Goal: Information Seeking & Learning: Compare options

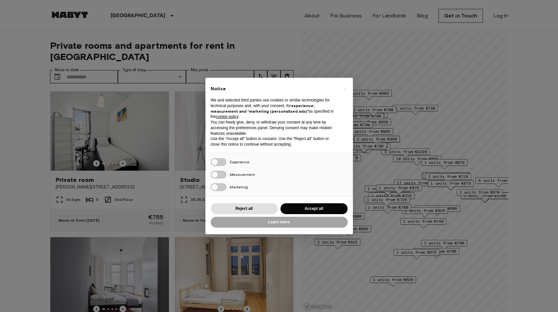
click at [28, 200] on div "× Notice We and selected third parties use cookies or similar technologies for …" at bounding box center [279, 156] width 558 height 312
click at [261, 209] on button "Reject all" at bounding box center [244, 208] width 67 height 11
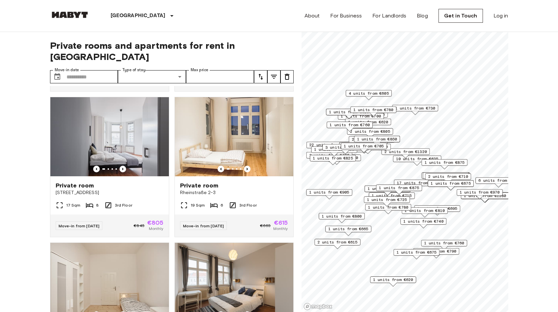
scroll to position [148, 0]
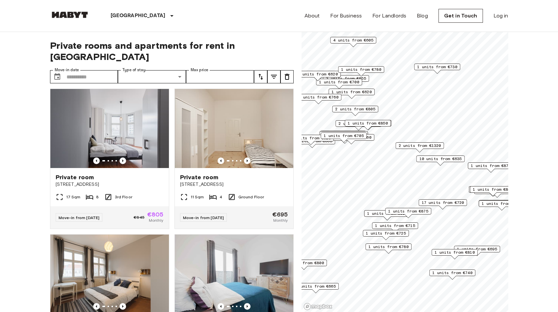
click at [429, 160] on span "10 units from €635" at bounding box center [440, 159] width 42 height 6
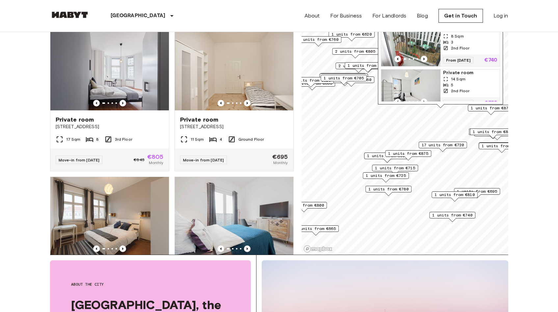
scroll to position [59, 0]
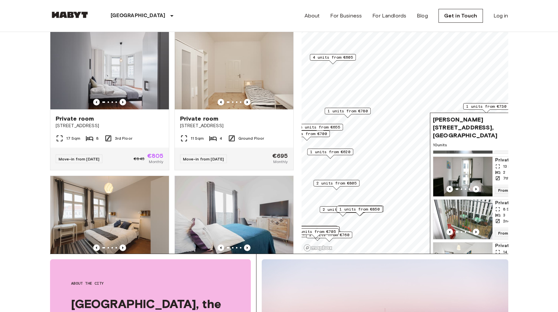
click at [343, 149] on span "1 units from €620" at bounding box center [330, 152] width 40 height 6
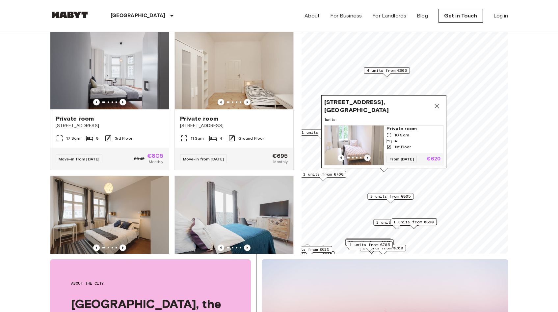
click at [366, 157] on icon "Previous image" at bounding box center [367, 157] width 7 height 7
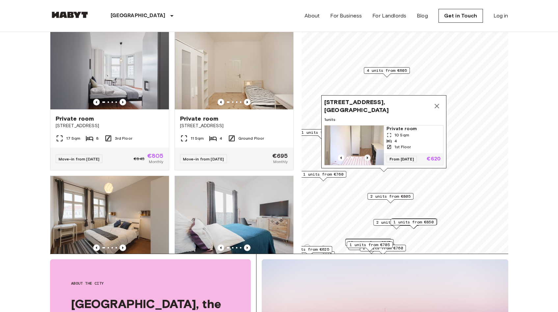
click at [366, 157] on icon "Previous image" at bounding box center [367, 157] width 7 height 7
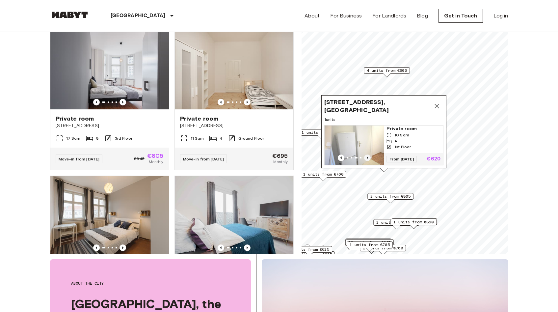
click at [366, 157] on icon "Previous image" at bounding box center [367, 157] width 7 height 7
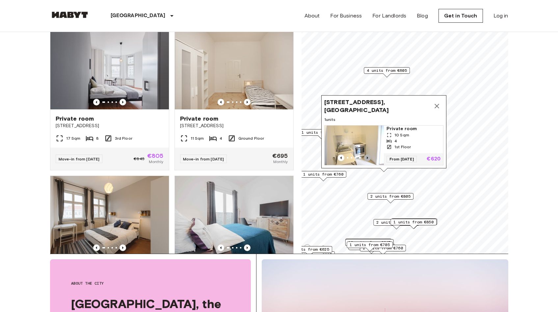
click at [366, 157] on icon "Previous image" at bounding box center [367, 157] width 7 height 7
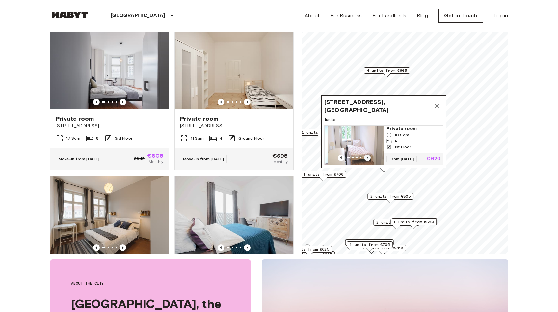
click at [366, 157] on icon "Previous image" at bounding box center [367, 157] width 7 height 7
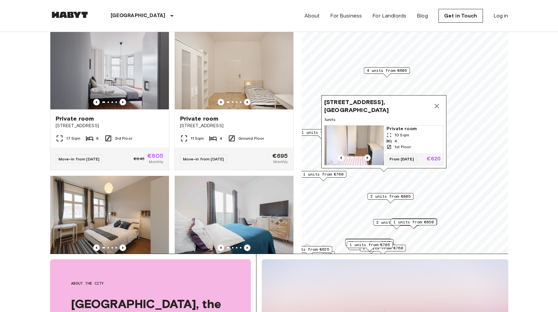
click at [366, 157] on icon "Previous image" at bounding box center [367, 157] width 7 height 7
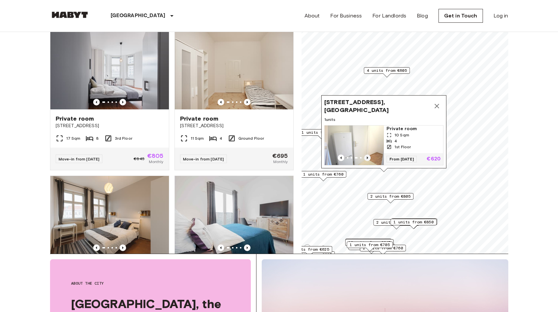
click at [366, 157] on icon "Previous image" at bounding box center [367, 157] width 7 height 7
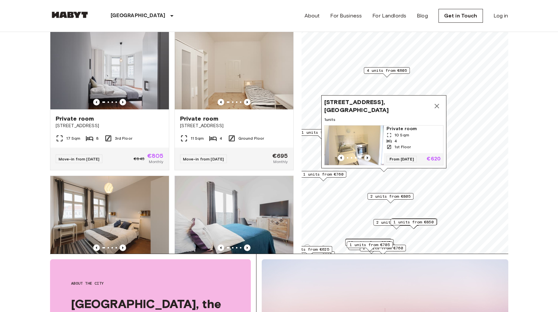
click at [366, 157] on icon "Previous image" at bounding box center [367, 157] width 7 height 7
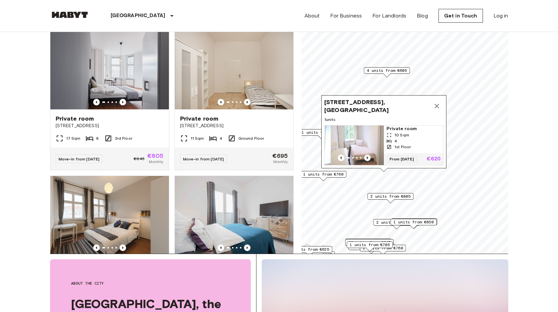
click at [366, 157] on icon "Previous image" at bounding box center [367, 157] width 7 height 7
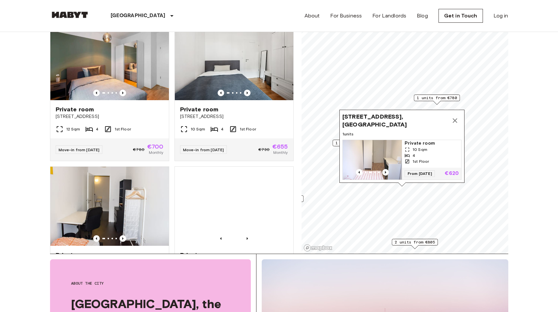
scroll to position [1033, 0]
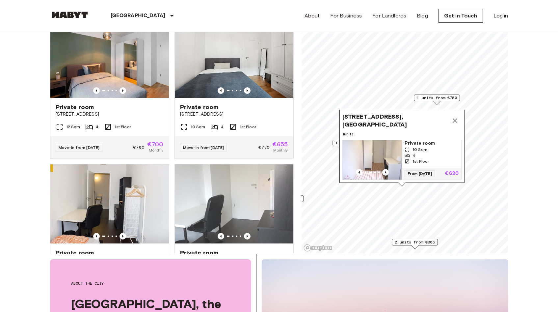
click at [312, 18] on link "About" at bounding box center [312, 16] width 15 height 8
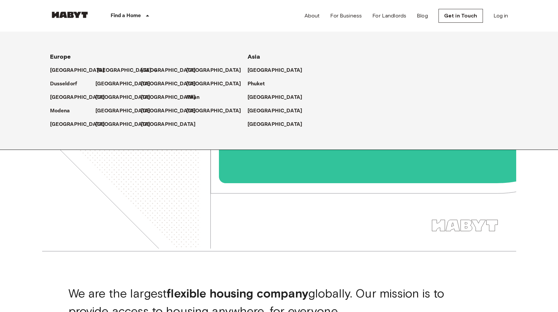
click at [100, 72] on p "[GEOGRAPHIC_DATA]" at bounding box center [124, 71] width 55 height 8
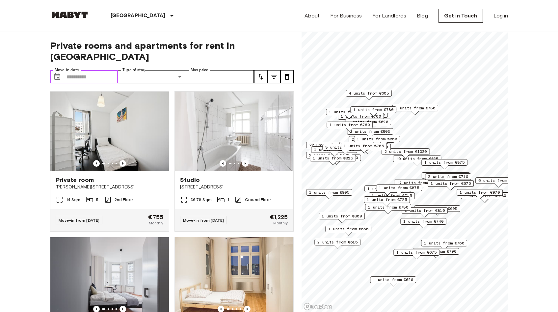
click at [97, 70] on input "Move-in date" at bounding box center [93, 76] width 52 height 13
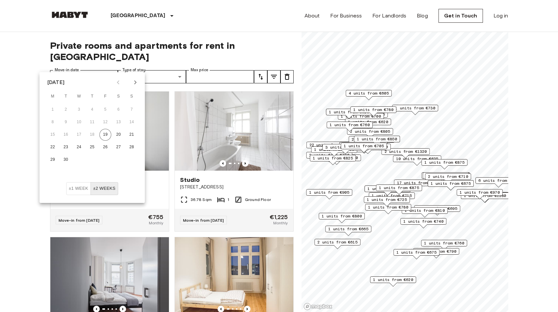
click at [107, 190] on button "±2 weeks" at bounding box center [105, 188] width 28 height 13
click at [135, 81] on icon "Next month" at bounding box center [135, 82] width 2 height 4
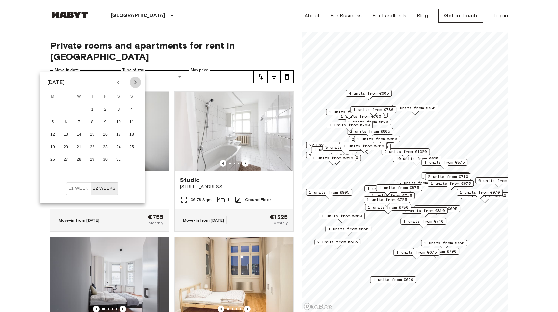
click at [135, 81] on icon "Next month" at bounding box center [135, 82] width 2 height 4
click at [120, 82] on icon "Previous month" at bounding box center [118, 82] width 8 height 8
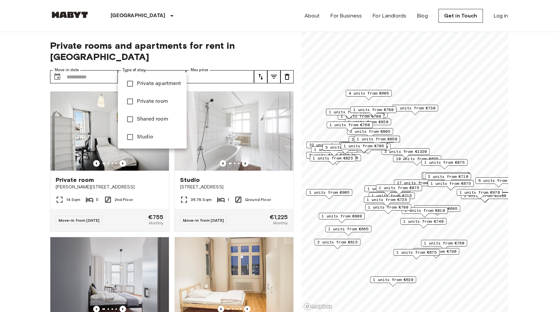
click at [157, 99] on span "Private room" at bounding box center [159, 101] width 44 height 8
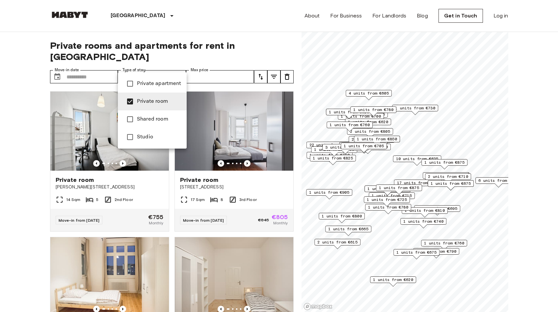
click at [146, 138] on span "Studio" at bounding box center [159, 137] width 44 height 8
type input "**********"
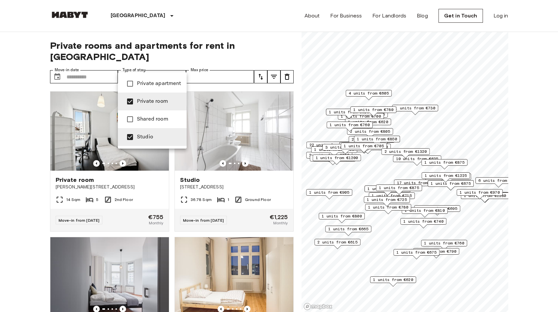
click at [249, 25] on div at bounding box center [279, 156] width 558 height 312
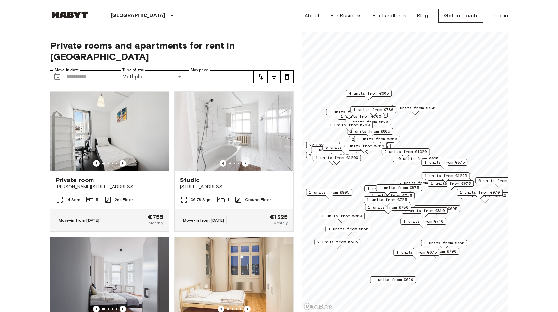
click at [465, 183] on span "1 units from €675" at bounding box center [451, 183] width 40 height 6
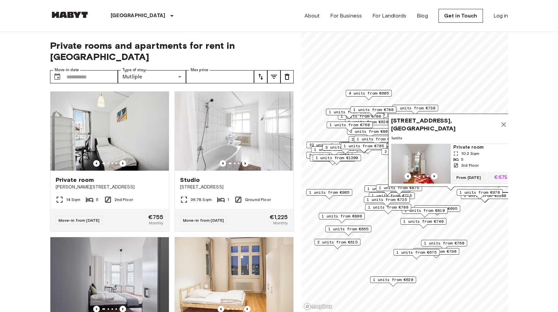
click at [436, 172] on img "Map marker" at bounding box center [420, 164] width 59 height 40
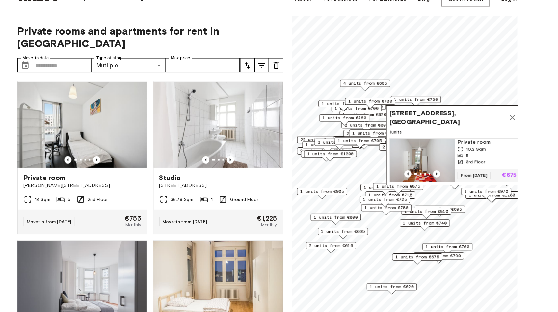
click at [504, 126] on icon "Map marker" at bounding box center [503, 124] width 5 height 5
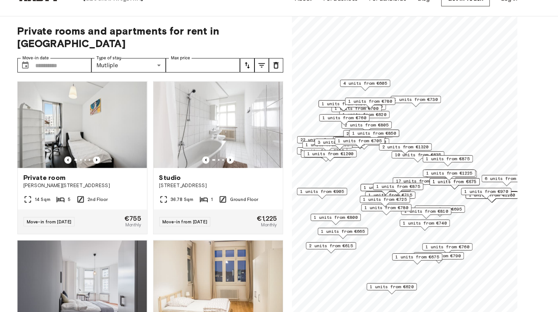
click at [419, 107] on span "1 units from €730" at bounding box center [415, 108] width 40 height 6
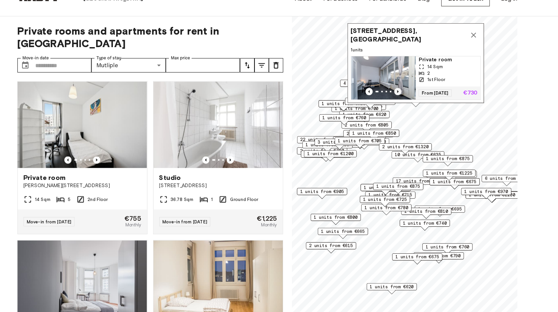
click at [399, 100] on icon "Previous image" at bounding box center [398, 100] width 7 height 7
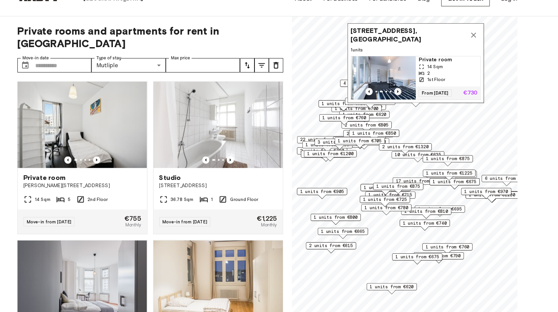
click at [399, 100] on icon "Previous image" at bounding box center [398, 100] width 7 height 7
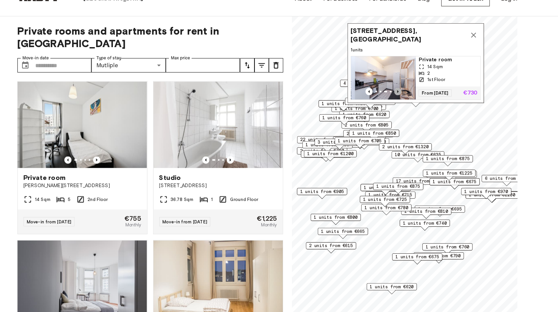
click at [399, 100] on icon "Previous image" at bounding box center [398, 100] width 7 height 7
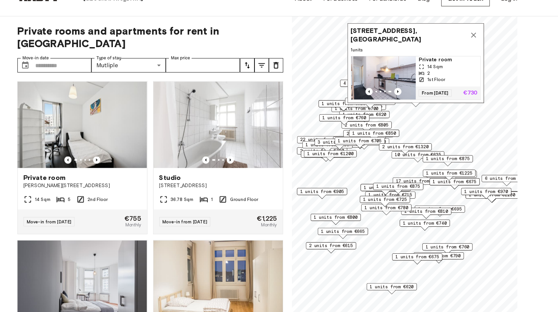
click at [401, 81] on img "Map marker" at bounding box center [385, 88] width 59 height 40
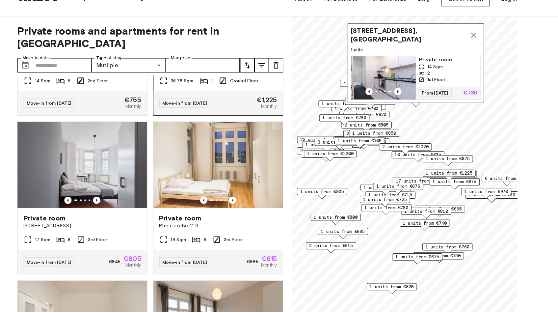
scroll to position [109, 0]
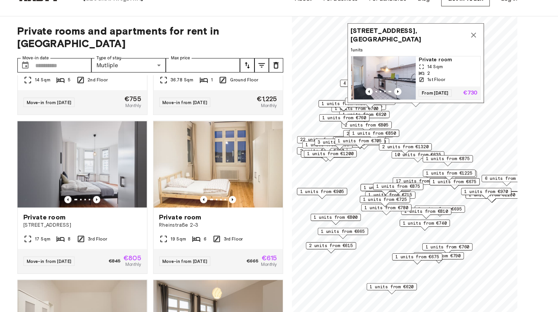
click at [346, 158] on span "1 units from €1200" at bounding box center [336, 158] width 42 height 6
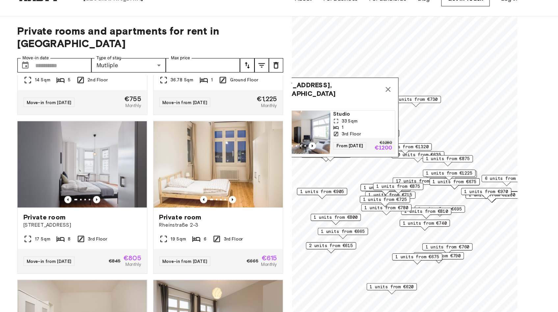
click at [402, 200] on span "1 units from €725" at bounding box center [387, 200] width 40 height 6
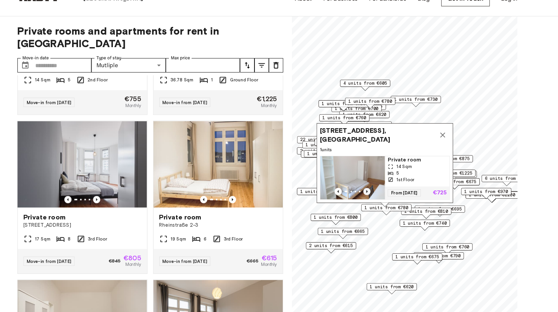
click at [367, 191] on icon "Previous image" at bounding box center [370, 192] width 7 height 7
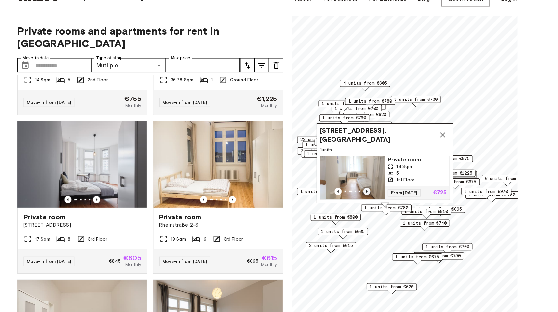
click at [367, 191] on icon "Previous image" at bounding box center [370, 192] width 7 height 7
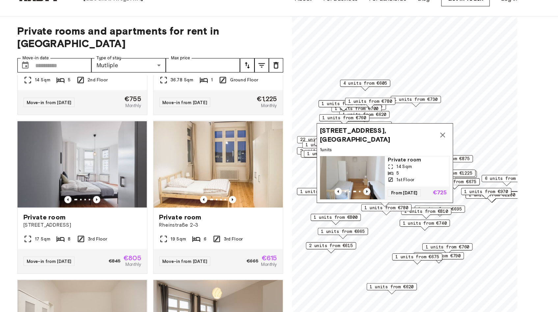
click at [367, 191] on icon "Previous image" at bounding box center [370, 192] width 7 height 7
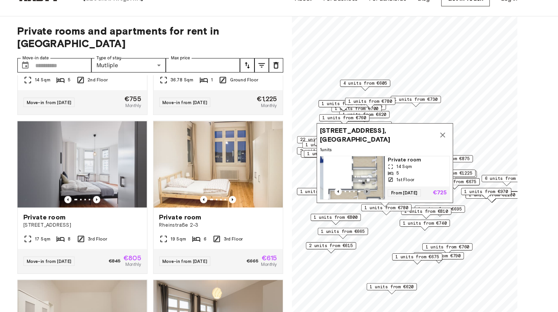
click at [367, 191] on icon "Previous image" at bounding box center [370, 192] width 7 height 7
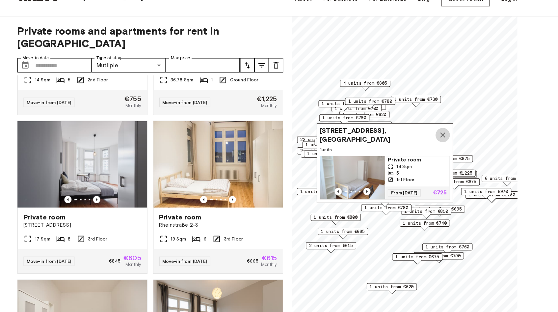
click at [440, 137] on icon "Map marker" at bounding box center [440, 141] width 8 height 8
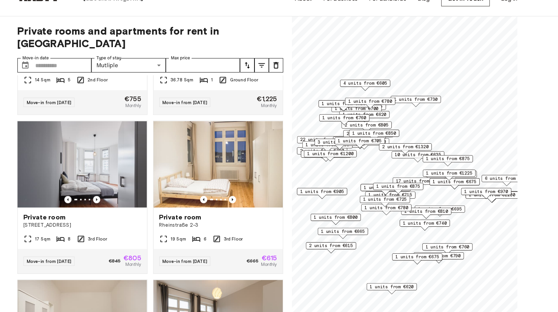
click at [391, 208] on span "1 units from €780" at bounding box center [388, 207] width 40 height 6
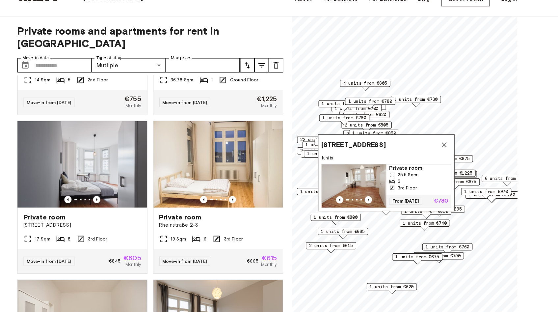
click at [370, 182] on img "Map marker" at bounding box center [358, 188] width 59 height 40
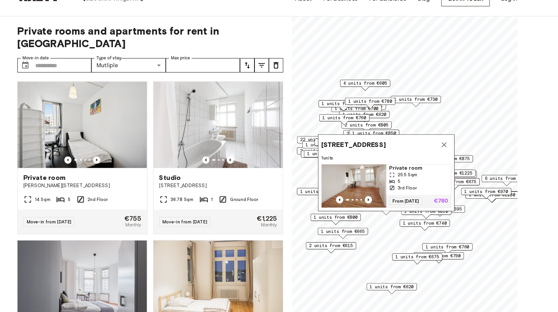
click at [272, 73] on icon "tune" at bounding box center [274, 77] width 8 height 8
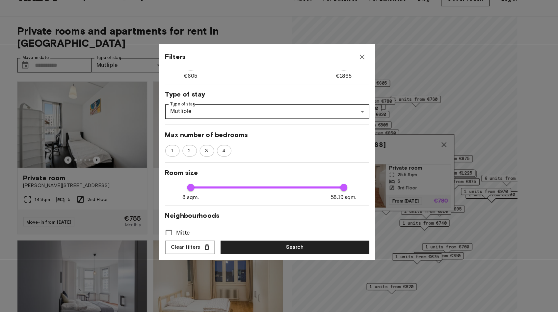
scroll to position [59, 0]
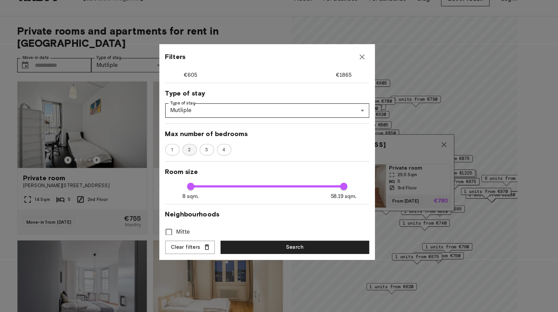
click at [207, 157] on div "2" at bounding box center [207, 154] width 13 height 11
type input "**"
click at [281, 242] on button "Search" at bounding box center [304, 243] width 136 height 12
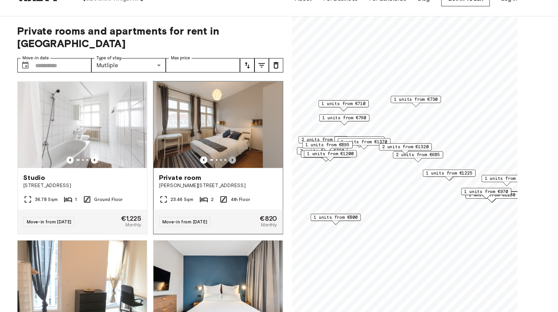
click at [248, 160] on icon "Previous image" at bounding box center [247, 163] width 7 height 7
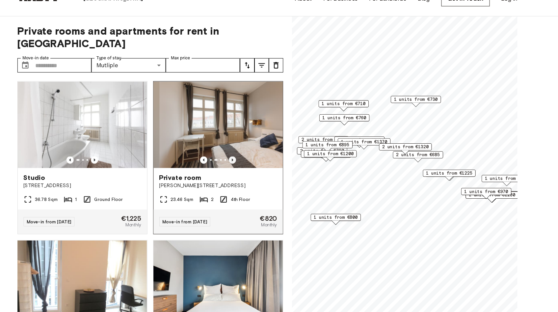
click at [248, 160] on icon "Previous image" at bounding box center [247, 163] width 7 height 7
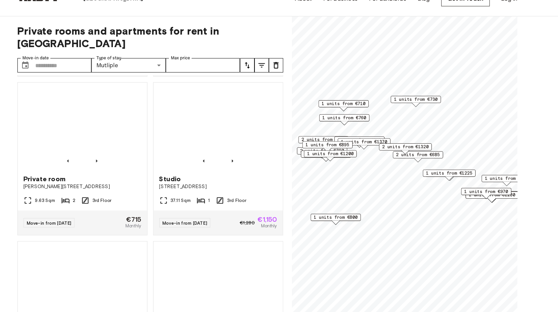
scroll to position [583, 0]
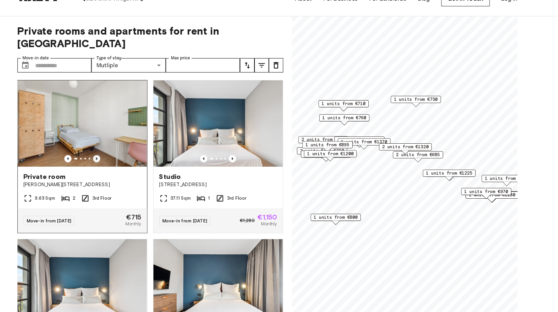
click at [124, 159] on icon "Previous image" at bounding box center [123, 162] width 7 height 7
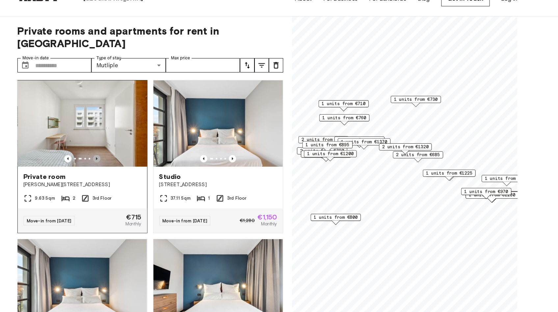
click at [124, 159] on icon "Previous image" at bounding box center [123, 162] width 7 height 7
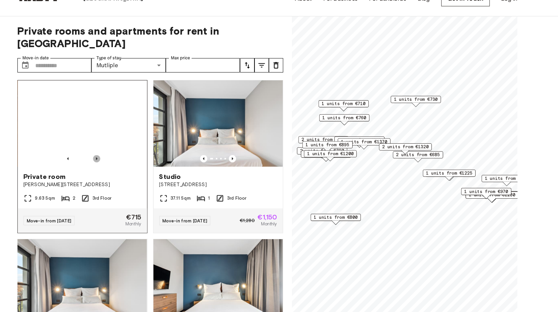
click at [124, 159] on icon "Previous image" at bounding box center [123, 162] width 7 height 7
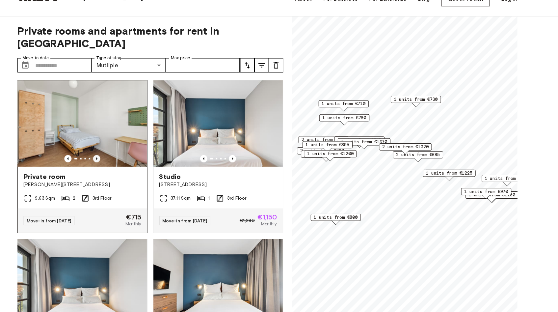
click at [121, 159] on icon "Previous image" at bounding box center [123, 162] width 7 height 7
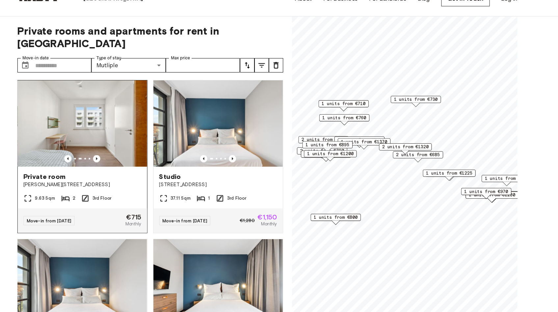
click at [102, 137] on img at bounding box center [109, 130] width 119 height 79
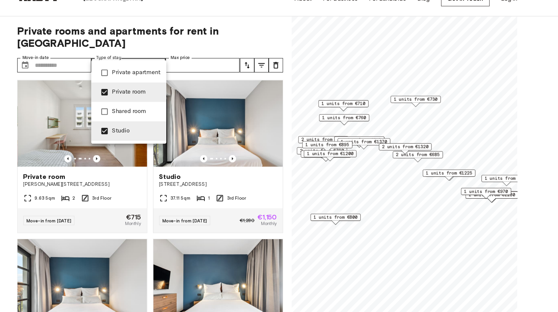
scroll to position [292, 0]
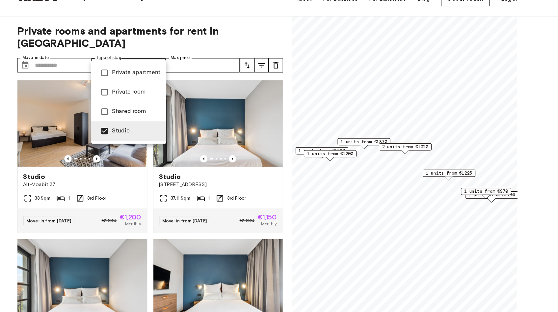
click at [281, 26] on div at bounding box center [279, 156] width 558 height 312
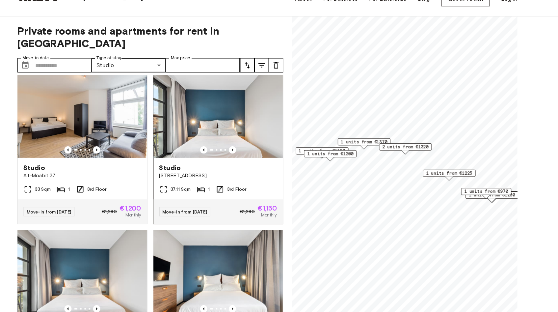
scroll to position [301, 0]
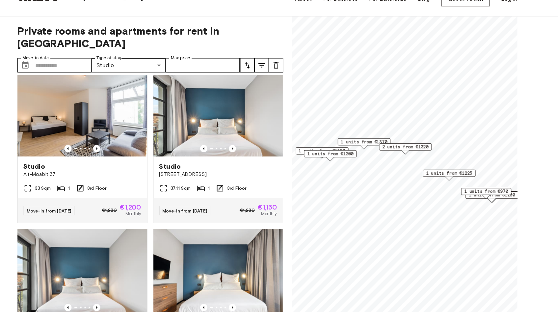
click at [369, 146] on span "1 units from €1370" at bounding box center [367, 147] width 42 height 6
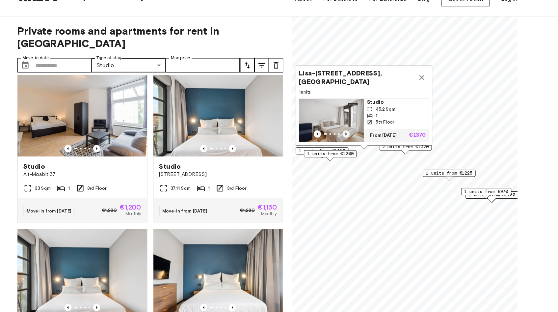
click at [352, 136] on icon "Previous image" at bounding box center [351, 139] width 7 height 7
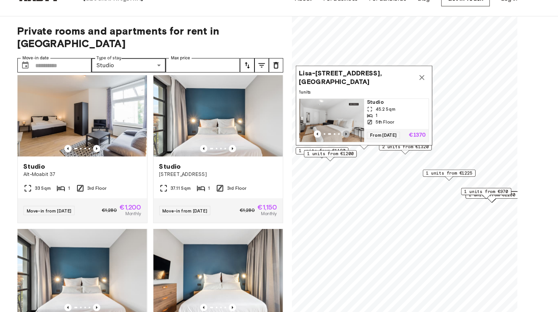
click at [352, 136] on icon "Previous image" at bounding box center [351, 139] width 7 height 7
click at [351, 138] on icon "Previous image" at bounding box center [351, 139] width 7 height 7
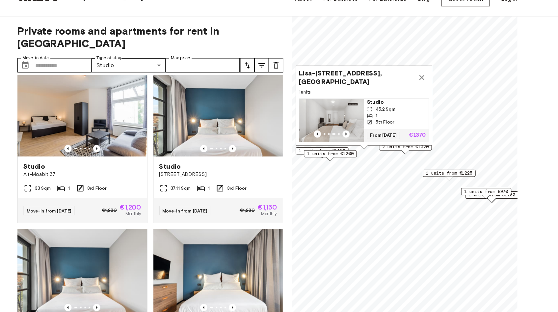
click at [348, 126] on img "Map marker" at bounding box center [337, 127] width 59 height 40
click at [227, 70] on input "Max price" at bounding box center [220, 76] width 68 height 13
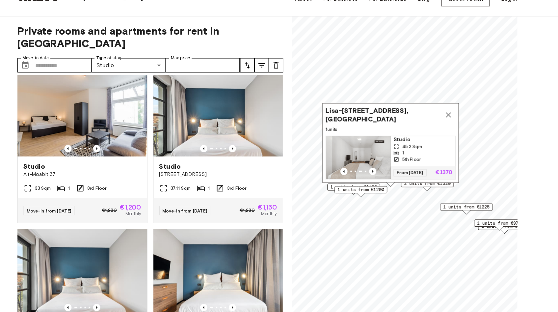
click at [445, 120] on icon "Map marker" at bounding box center [445, 122] width 8 height 8
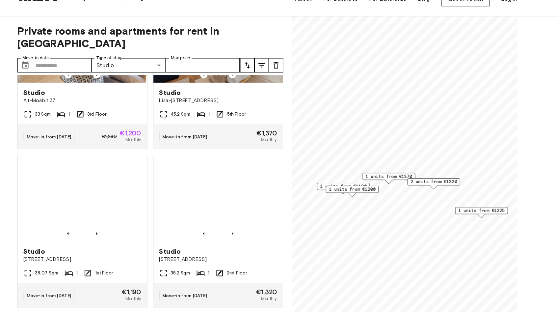
scroll to position [156, 0]
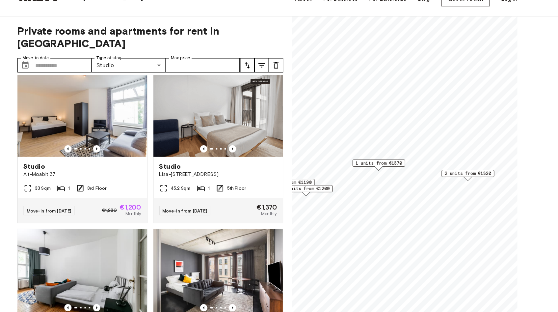
scroll to position [10, 0]
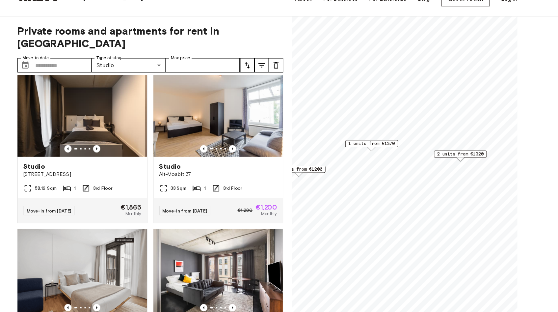
click at [323, 172] on span "1 units from €1200" at bounding box center [308, 172] width 42 height 6
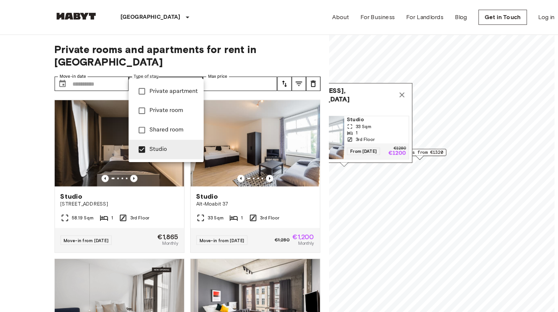
click at [151, 98] on span "Private room" at bounding box center [159, 101] width 44 height 8
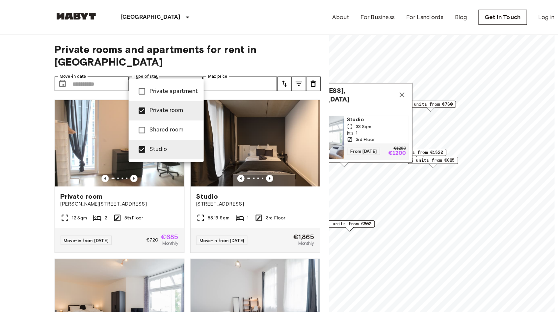
click at [143, 136] on span "Studio" at bounding box center [159, 137] width 44 height 8
type input "**********"
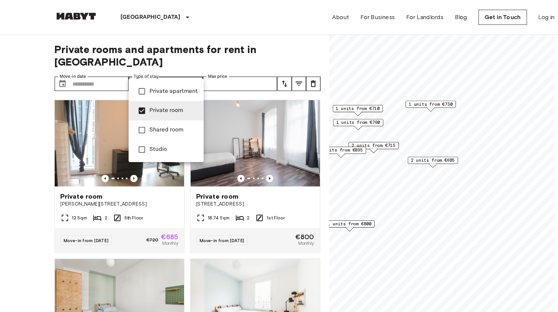
click at [385, 62] on div at bounding box center [279, 156] width 558 height 312
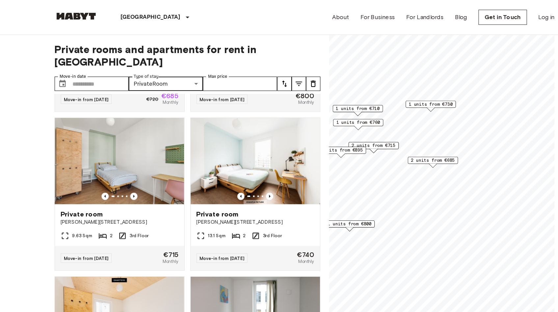
scroll to position [128, 0]
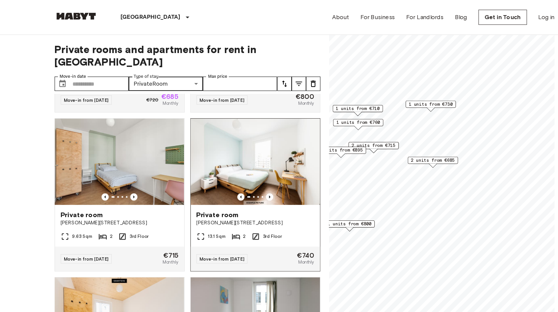
click at [244, 120] on img at bounding box center [234, 148] width 119 height 79
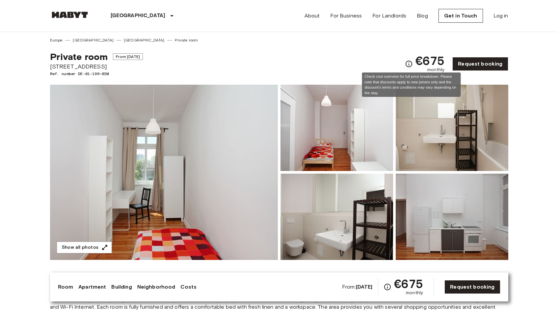
click at [410, 63] on icon "Check cost overview for full price breakdown. Please note that discounts apply …" at bounding box center [409, 64] width 8 height 8
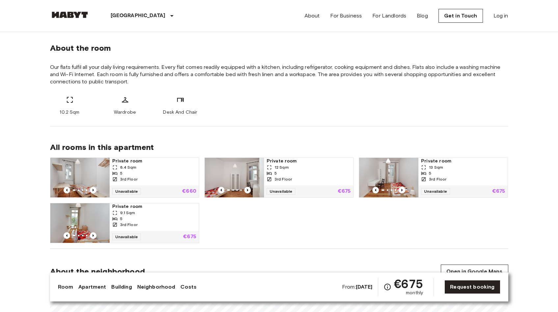
scroll to position [214, 0]
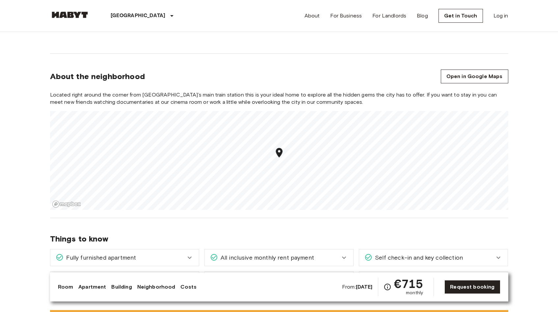
scroll to position [663, 0]
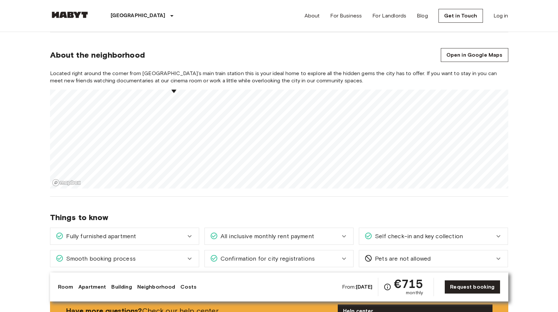
click at [194, 75] on div "Located right around the corner from Berlin’s main train station this is your i…" at bounding box center [279, 129] width 458 height 119
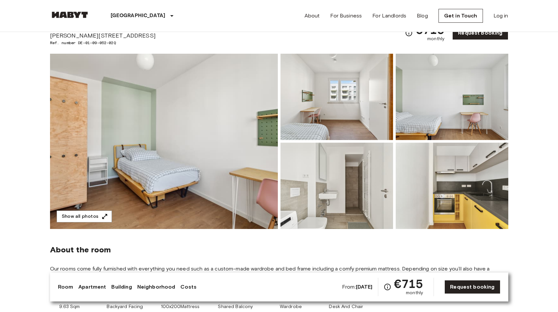
scroll to position [30, 0]
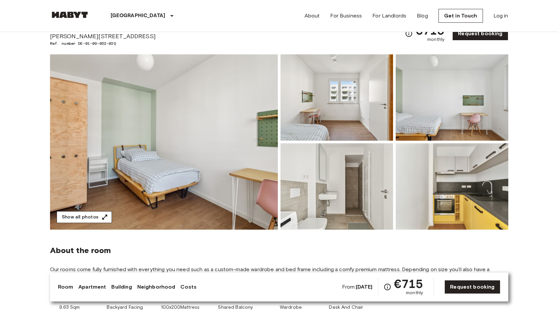
click at [104, 219] on icon "button" at bounding box center [104, 217] width 7 height 7
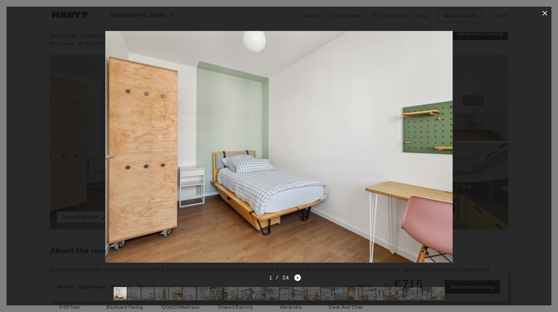
click at [296, 278] on icon "Next image" at bounding box center [297, 277] width 7 height 7
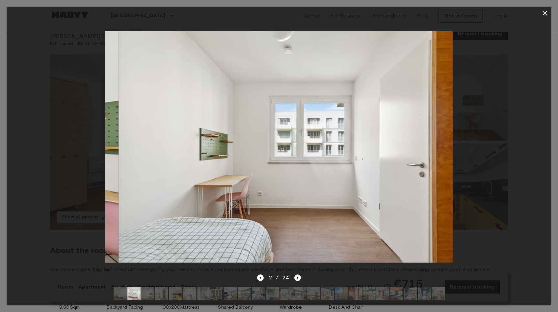
click at [296, 278] on icon "Next image" at bounding box center [297, 277] width 7 height 7
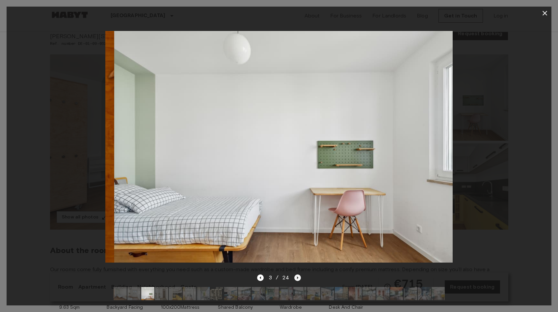
click at [296, 278] on icon "Next image" at bounding box center [297, 277] width 7 height 7
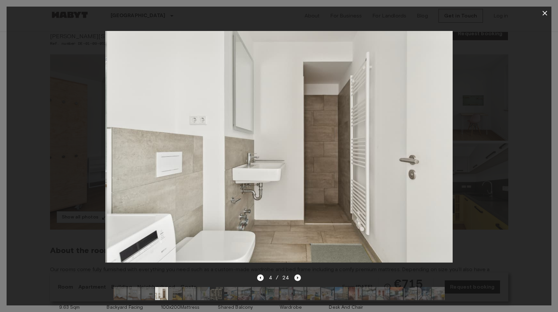
click at [296, 278] on icon "Next image" at bounding box center [297, 277] width 7 height 7
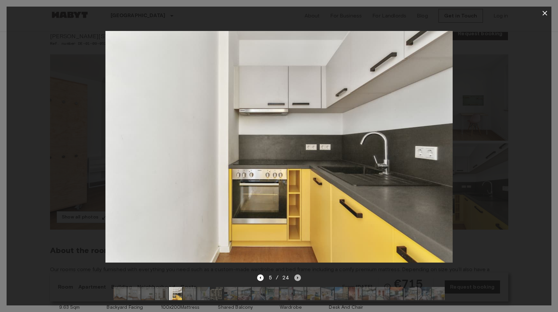
click at [296, 278] on icon "Next image" at bounding box center [297, 277] width 7 height 7
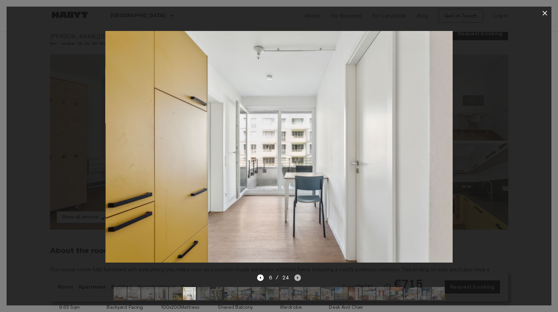
click at [296, 278] on icon "Next image" at bounding box center [297, 277] width 7 height 7
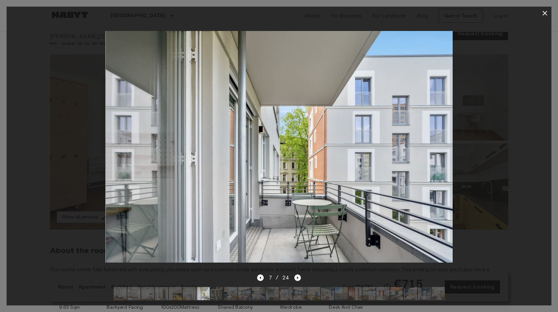
click at [296, 278] on icon "Next image" at bounding box center [297, 277] width 7 height 7
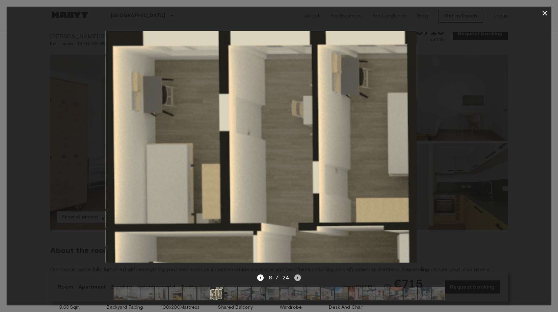
click at [296, 278] on icon "Next image" at bounding box center [297, 277] width 7 height 7
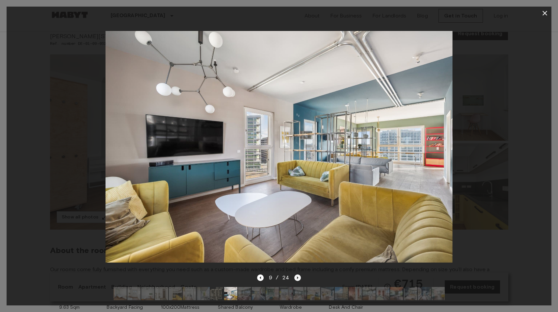
click at [296, 278] on icon "Next image" at bounding box center [297, 277] width 7 height 7
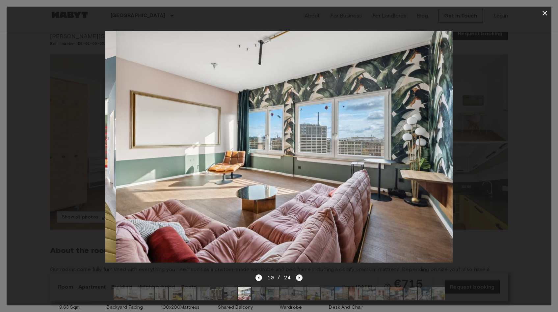
click at [296, 278] on icon "Next image" at bounding box center [299, 277] width 7 height 7
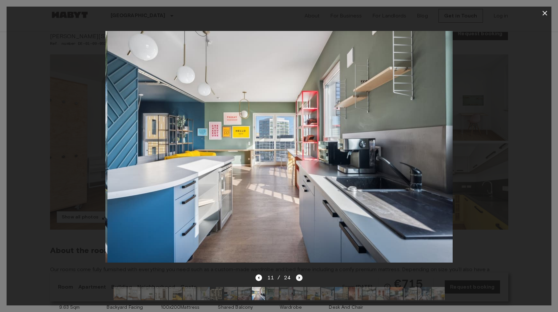
click at [296, 278] on icon "Next image" at bounding box center [299, 277] width 7 height 7
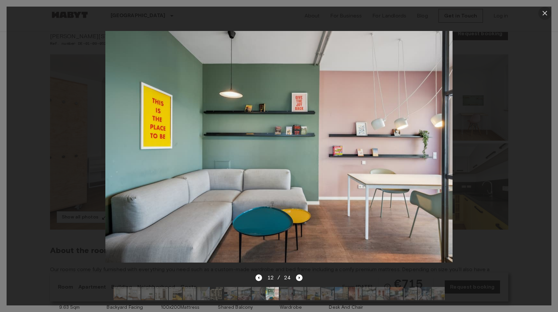
click at [545, 11] on icon "button" at bounding box center [545, 13] width 8 height 8
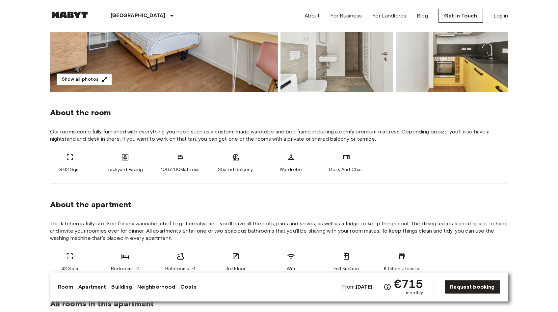
scroll to position [0, 0]
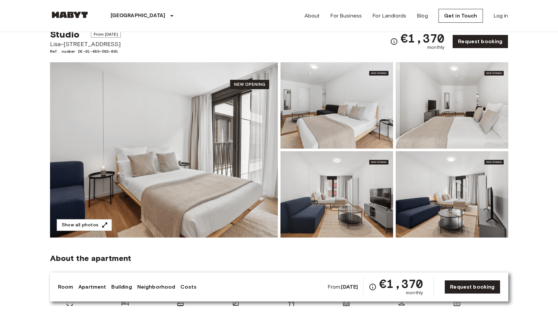
scroll to position [16, 0]
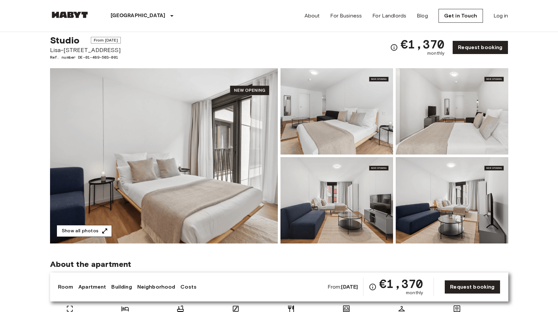
click at [101, 228] on icon "button" at bounding box center [104, 230] width 7 height 7
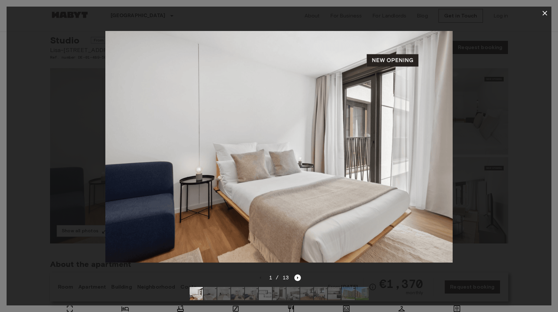
click at [412, 154] on img at bounding box center [278, 146] width 347 height 231
click at [297, 277] on icon "Next image" at bounding box center [297, 277] width 1 height 3
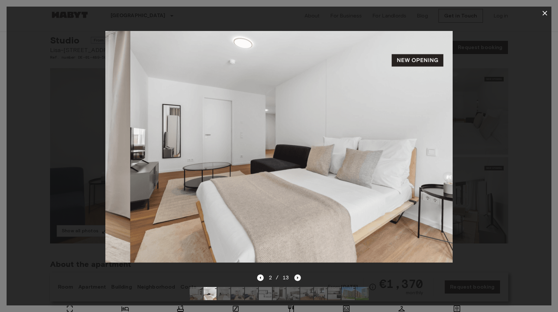
click at [297, 277] on icon "Next image" at bounding box center [297, 277] width 1 height 3
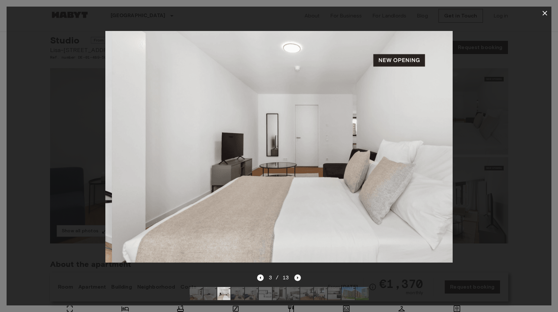
click at [297, 277] on icon "Next image" at bounding box center [297, 277] width 1 height 3
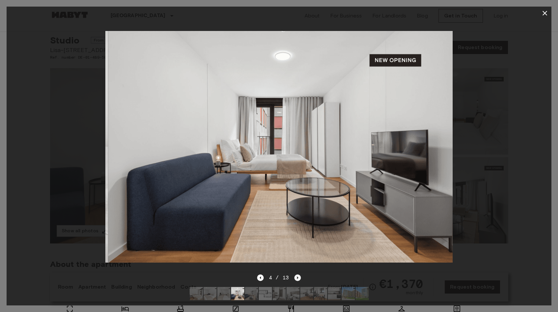
click at [297, 277] on icon "Next image" at bounding box center [297, 277] width 1 height 3
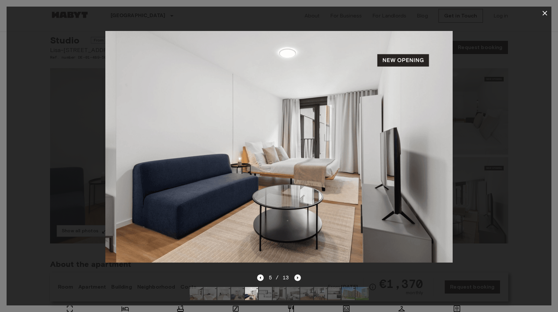
click at [297, 277] on icon "Next image" at bounding box center [297, 277] width 1 height 3
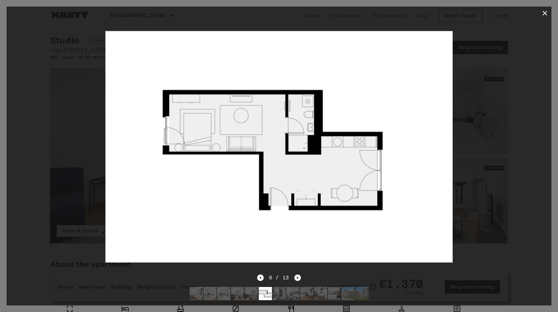
click at [297, 277] on icon "Next image" at bounding box center [297, 277] width 1 height 3
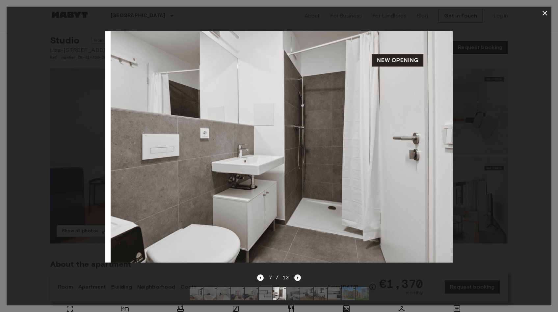
click at [297, 277] on icon "Next image" at bounding box center [297, 277] width 1 height 3
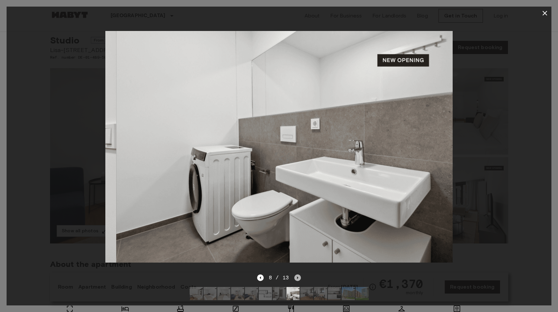
click at [297, 277] on icon "Next image" at bounding box center [297, 277] width 1 height 3
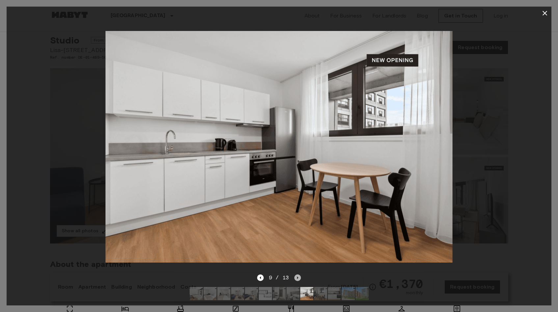
click at [297, 277] on icon "Next image" at bounding box center [297, 277] width 1 height 3
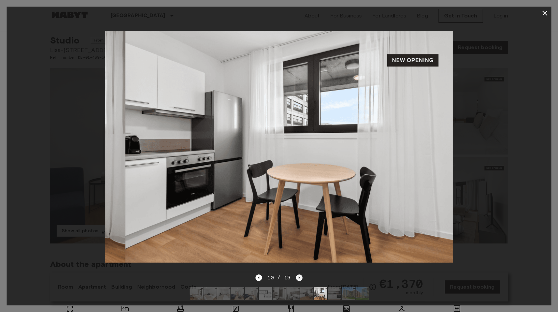
click at [297, 277] on icon "Next image" at bounding box center [299, 277] width 7 height 7
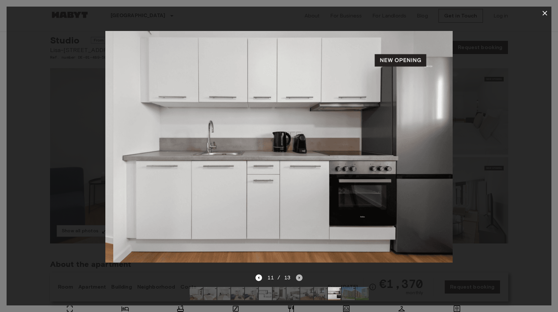
click at [297, 277] on icon "Next image" at bounding box center [299, 277] width 7 height 7
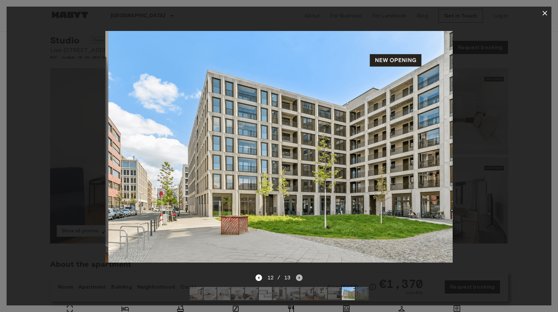
click at [297, 277] on icon "Next image" at bounding box center [299, 277] width 7 height 7
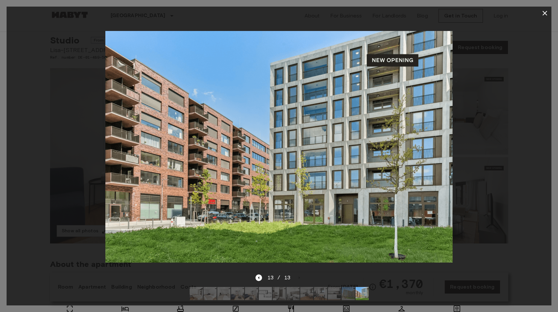
click at [547, 10] on icon "button" at bounding box center [545, 13] width 8 height 8
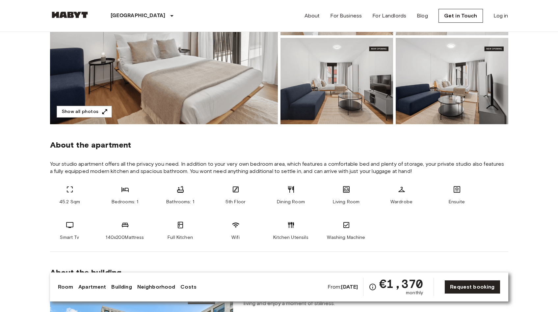
scroll to position [0, 0]
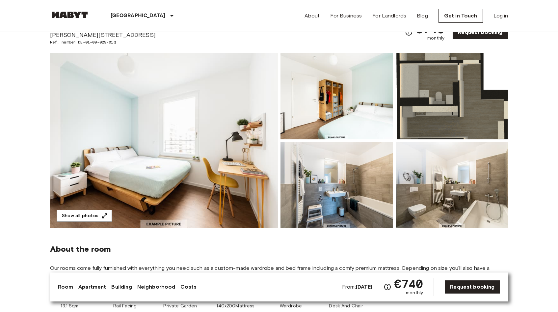
scroll to position [32, 0]
click at [79, 217] on button "Show all photos" at bounding box center [84, 215] width 55 height 12
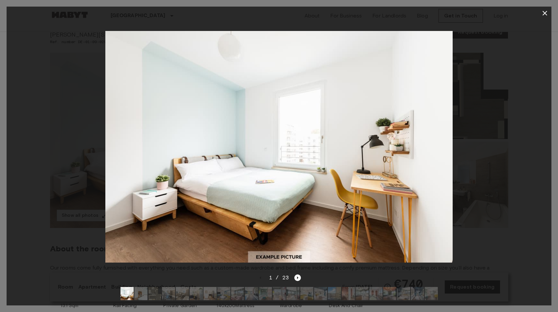
click at [422, 139] on img at bounding box center [278, 146] width 347 height 231
click at [299, 278] on icon "Next image" at bounding box center [297, 277] width 7 height 7
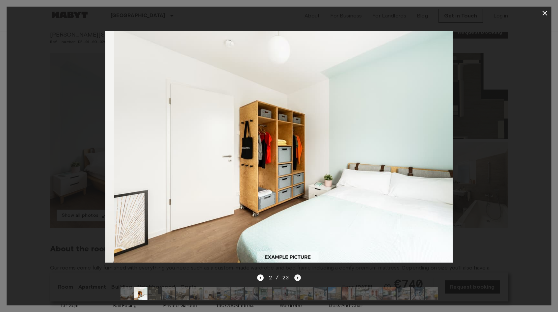
click at [299, 278] on icon "Next image" at bounding box center [297, 277] width 7 height 7
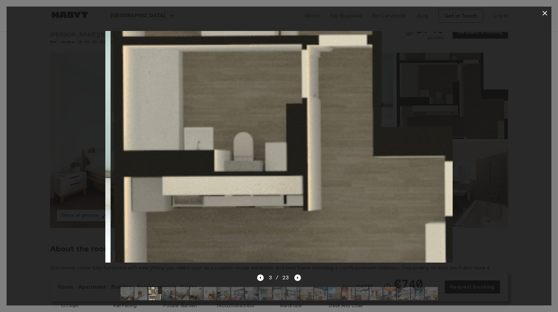
click at [299, 278] on icon "Next image" at bounding box center [297, 277] width 7 height 7
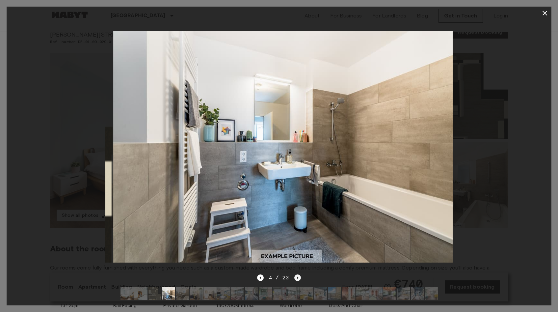
click at [299, 278] on icon "Next image" at bounding box center [297, 277] width 7 height 7
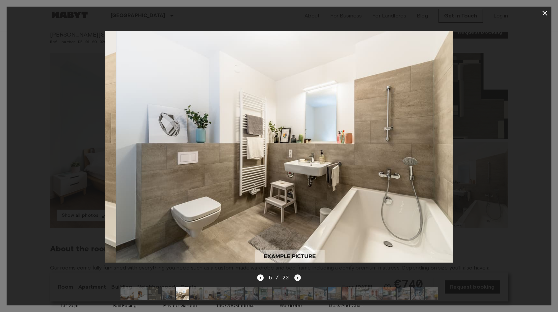
click at [299, 278] on icon "Next image" at bounding box center [297, 277] width 7 height 7
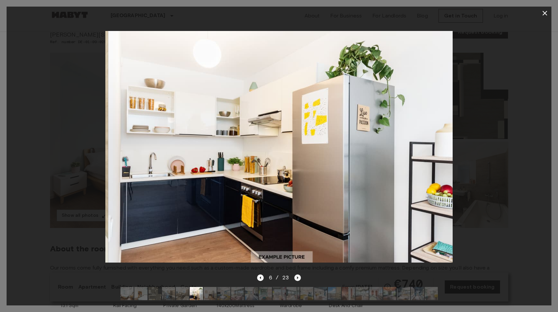
click at [299, 278] on icon "Next image" at bounding box center [297, 277] width 7 height 7
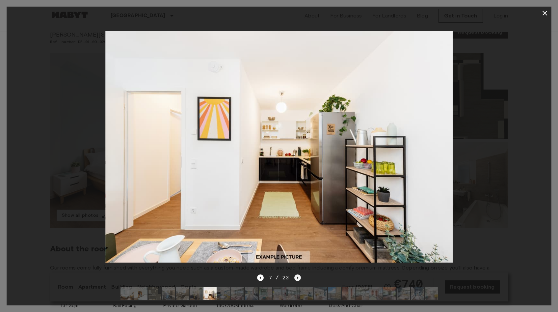
click at [299, 278] on icon "Next image" at bounding box center [297, 277] width 7 height 7
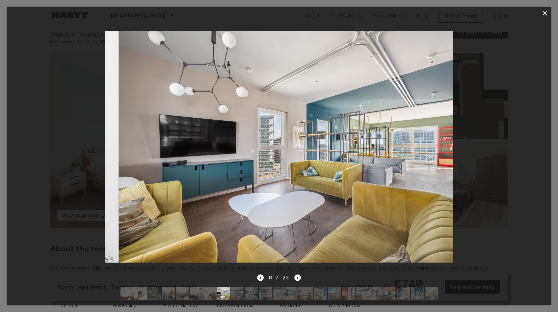
click at [299, 278] on icon "Next image" at bounding box center [297, 277] width 7 height 7
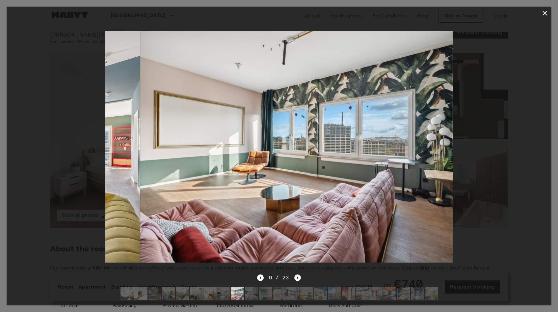
click at [299, 278] on icon "Next image" at bounding box center [297, 277] width 7 height 7
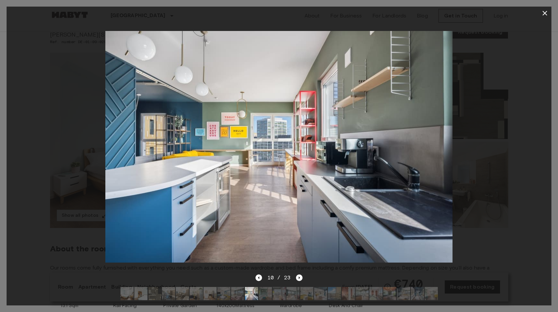
click at [545, 14] on icon "button" at bounding box center [545, 13] width 8 height 8
